Goal: Navigation & Orientation: Find specific page/section

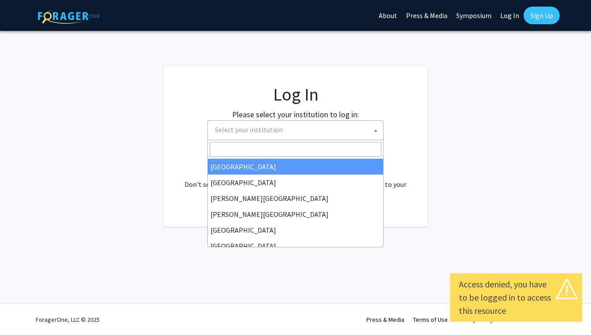
click at [323, 129] on span "Select your institution" at bounding box center [297, 130] width 172 height 18
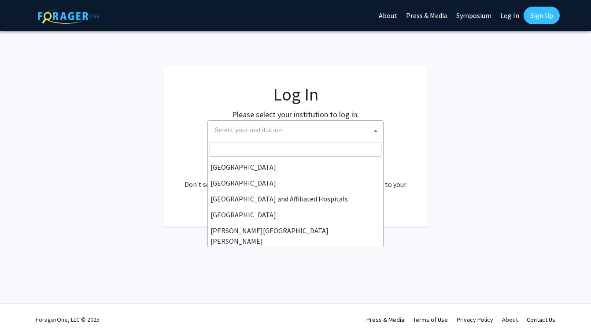
scroll to position [100, 0]
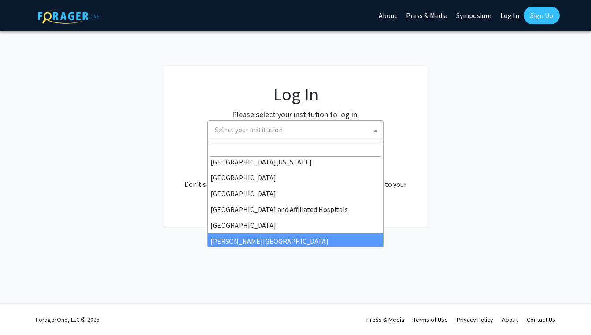
select select "1"
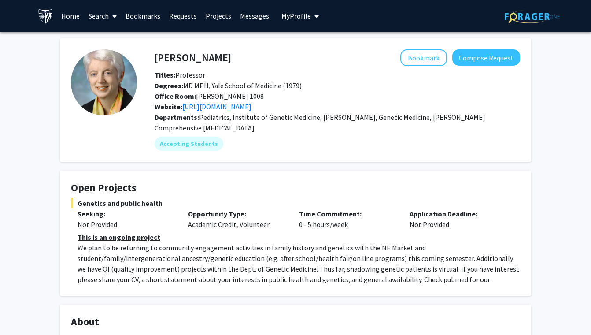
click at [68, 17] on link "Home" at bounding box center [70, 15] width 27 height 31
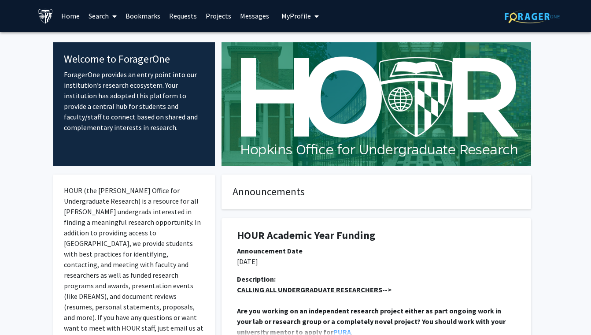
click at [295, 10] on button "My Profile" at bounding box center [300, 16] width 43 height 32
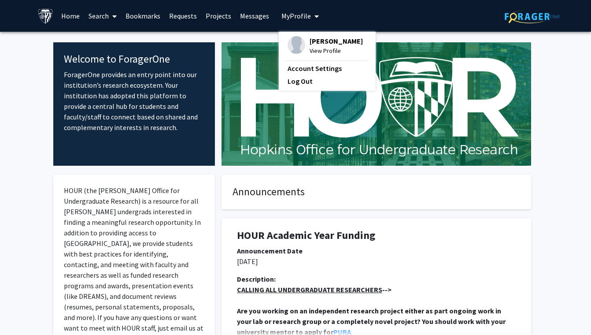
click at [311, 40] on span "[PERSON_NAME]" at bounding box center [336, 41] width 53 height 10
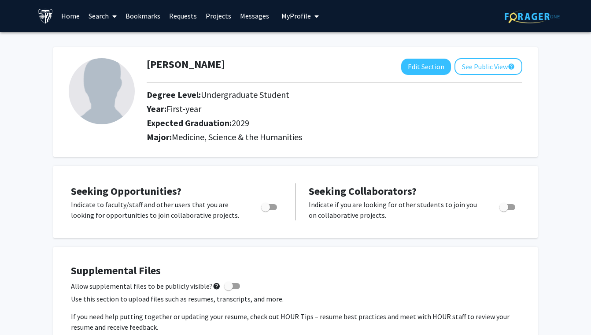
click at [76, 15] on link "Home" at bounding box center [70, 15] width 27 height 31
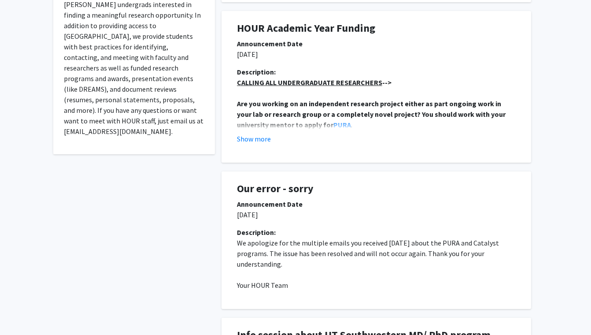
scroll to position [202, 0]
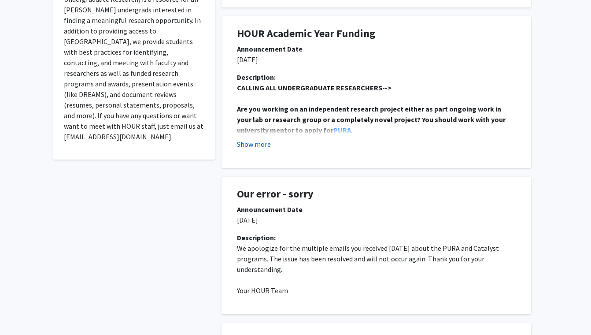
click at [267, 144] on button "Show more" at bounding box center [254, 144] width 34 height 11
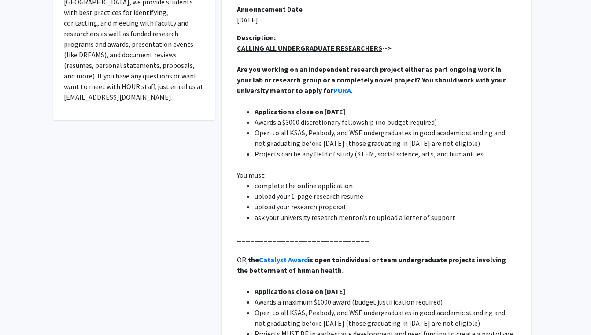
scroll to position [244, 0]
